Goal: Task Accomplishment & Management: Manage account settings

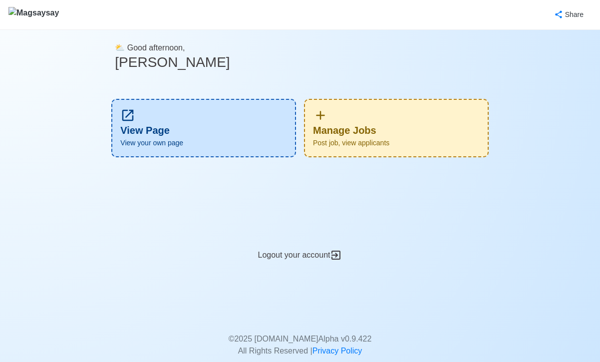
click at [371, 141] on span "Post job, view applicants" at bounding box center [396, 143] width 167 height 10
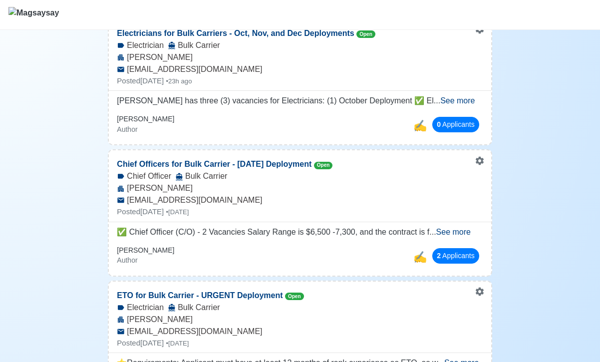
scroll to position [152, 0]
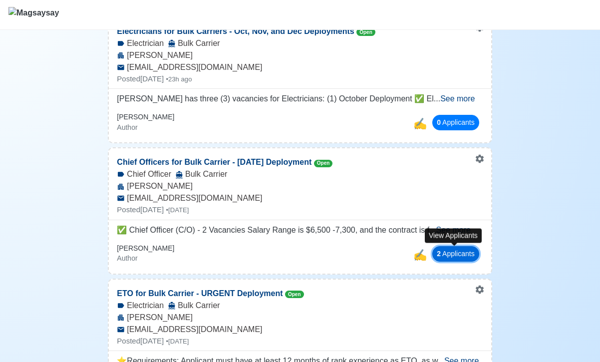
click at [451, 257] on button "2 Applicant s" at bounding box center [455, 253] width 47 height 15
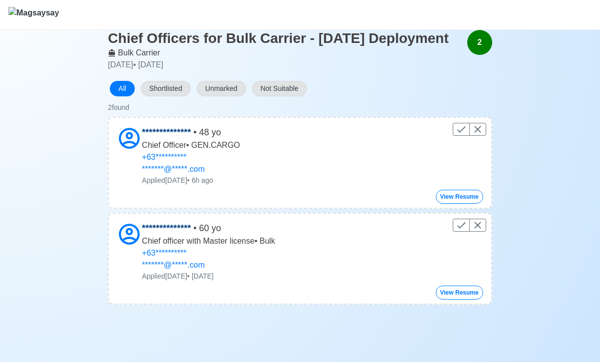
scroll to position [48, 0]
click at [444, 203] on button "View Resume" at bounding box center [459, 196] width 47 height 14
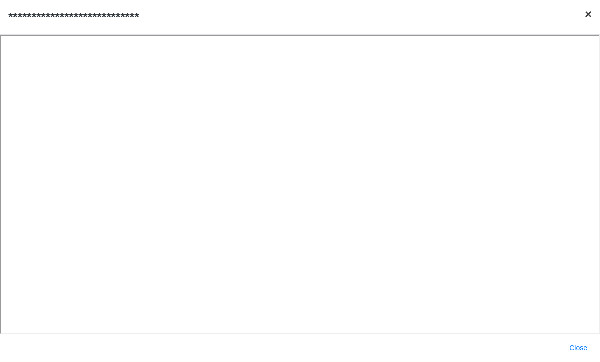
click at [585, 17] on span "×" at bounding box center [587, 13] width 7 height 13
